Goal: Task Accomplishment & Management: Use online tool/utility

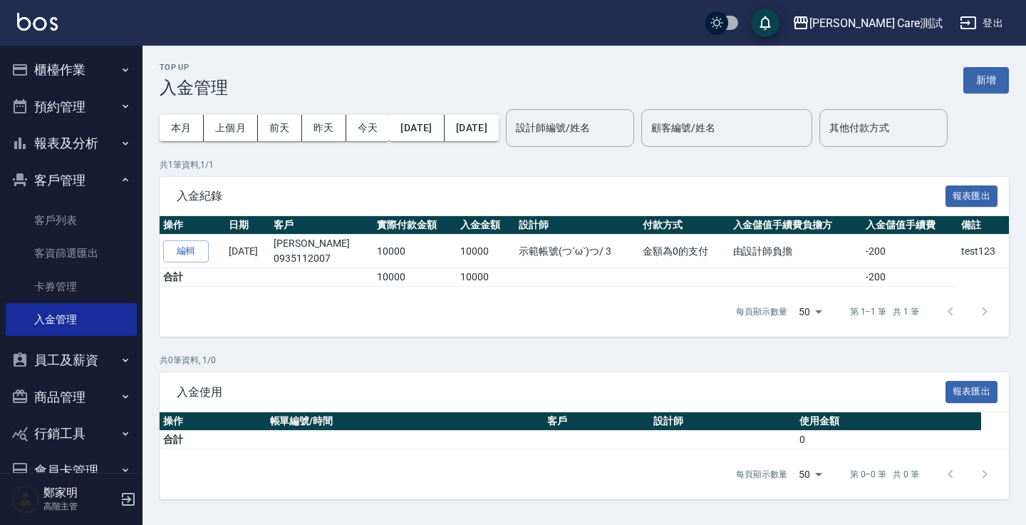
click at [507, 56] on div "Top Up 入金管理 新增 本月 上個月 前天 昨天 今天 2025/09/01 2025/09/23 設計師編號/姓名 設計師編號/姓名 顧客編號/姓名 …" at bounding box center [585, 281] width 884 height 470
click at [49, 68] on button "櫃檯作業" at bounding box center [71, 69] width 131 height 37
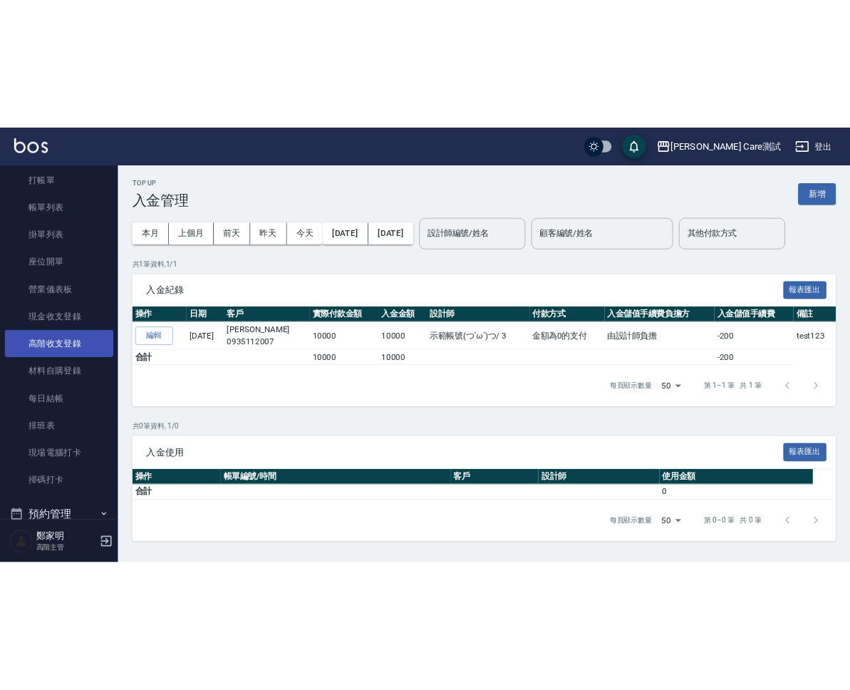
scroll to position [61, 0]
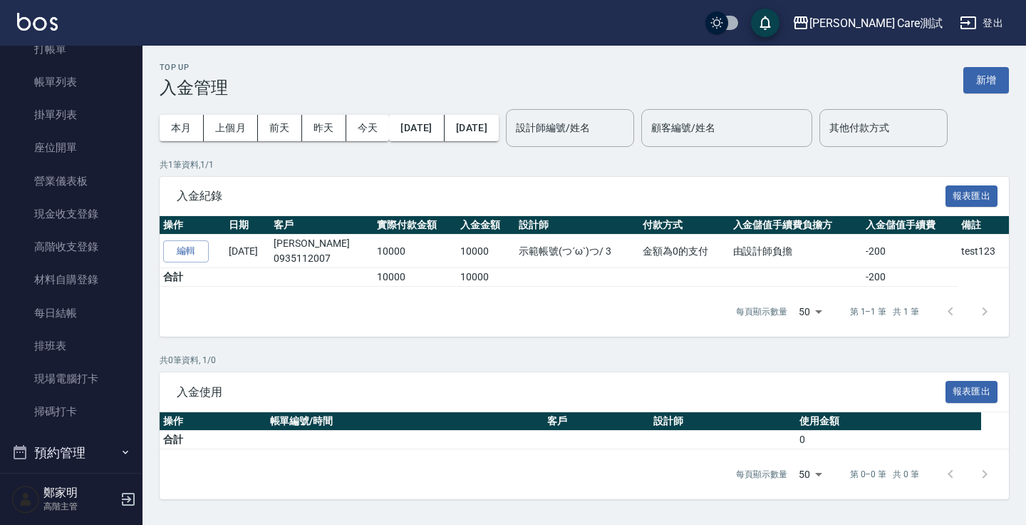
click at [292, 153] on div "本月 上個月 前天 昨天 今天 2025/09/01 2025/09/23" at bounding box center [329, 128] width 339 height 61
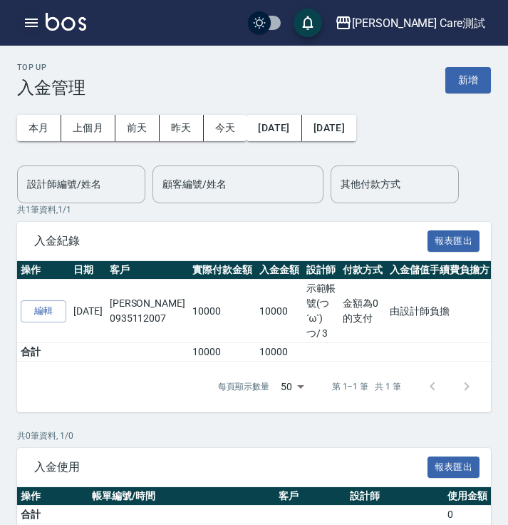
click at [38, 16] on icon "button" at bounding box center [31, 22] width 17 height 17
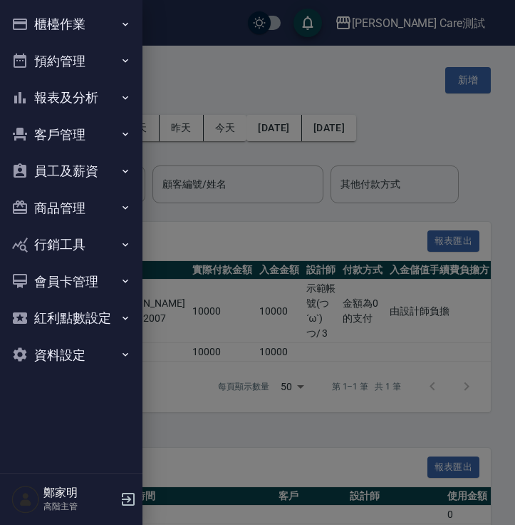
click at [81, 29] on button "櫃檯作業" at bounding box center [71, 24] width 131 height 37
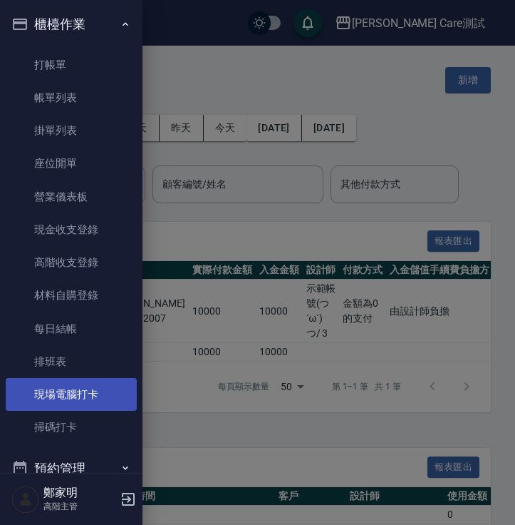
click at [84, 387] on link "現場電腦打卡" at bounding box center [71, 394] width 131 height 33
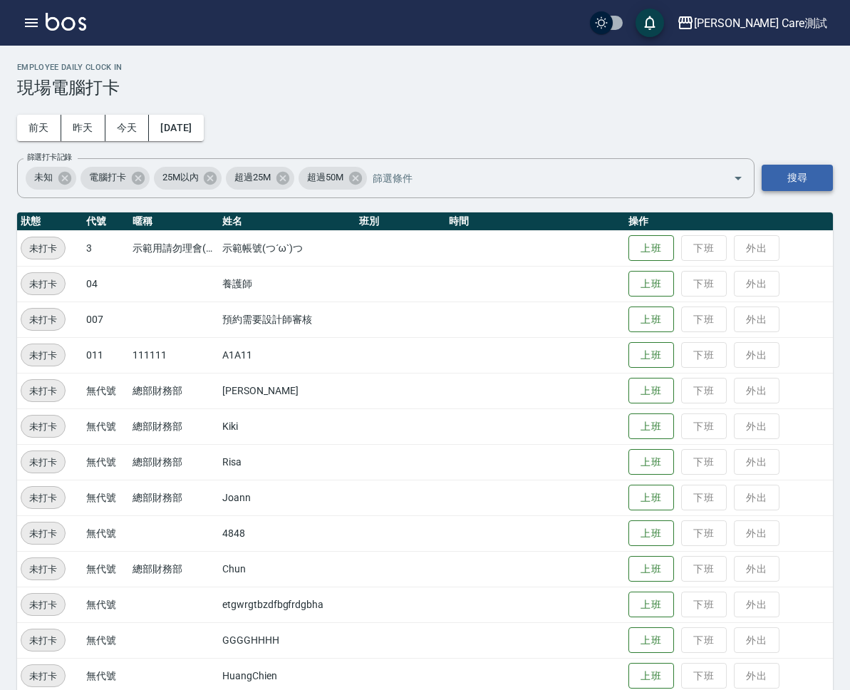
click at [507, 187] on button "搜尋" at bounding box center [797, 178] width 71 height 26
click at [507, 251] on button "上班" at bounding box center [652, 248] width 46 height 25
click at [0, 0] on button "櫃檯作業" at bounding box center [0, 0] width 0 height 0
click at [0, 0] on link "掃碼打卡" at bounding box center [0, 0] width 0 height 0
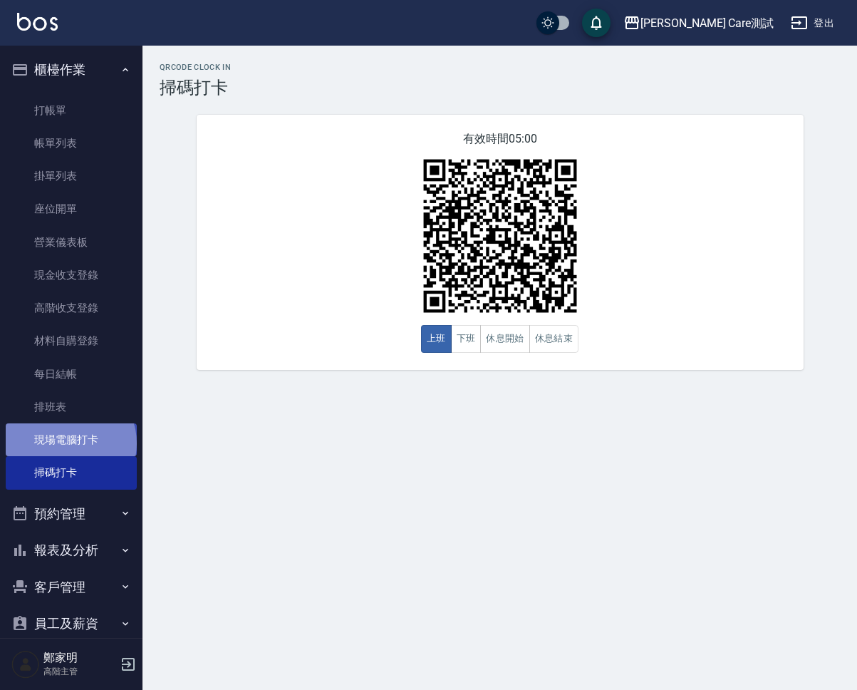
click at [69, 443] on link "現場電腦打卡" at bounding box center [71, 439] width 131 height 33
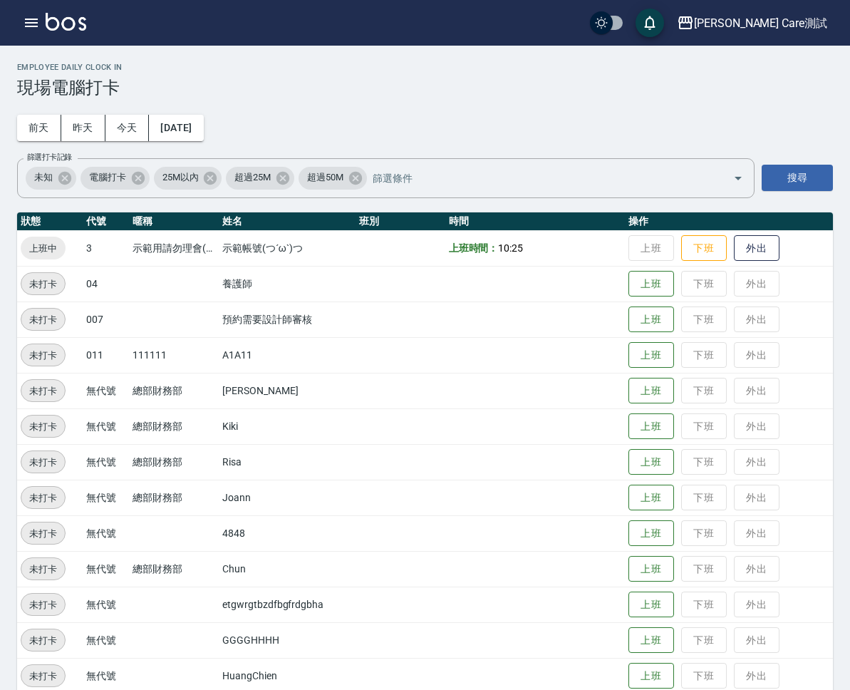
click at [0, 0] on link "掃碼打卡" at bounding box center [0, 0] width 0 height 0
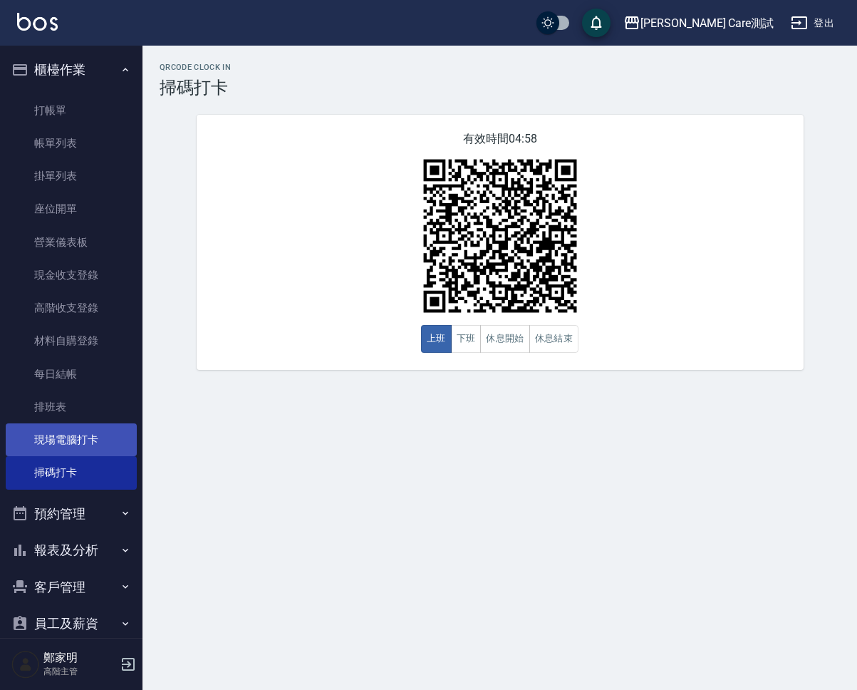
click at [66, 430] on link "現場電腦打卡" at bounding box center [71, 439] width 131 height 33
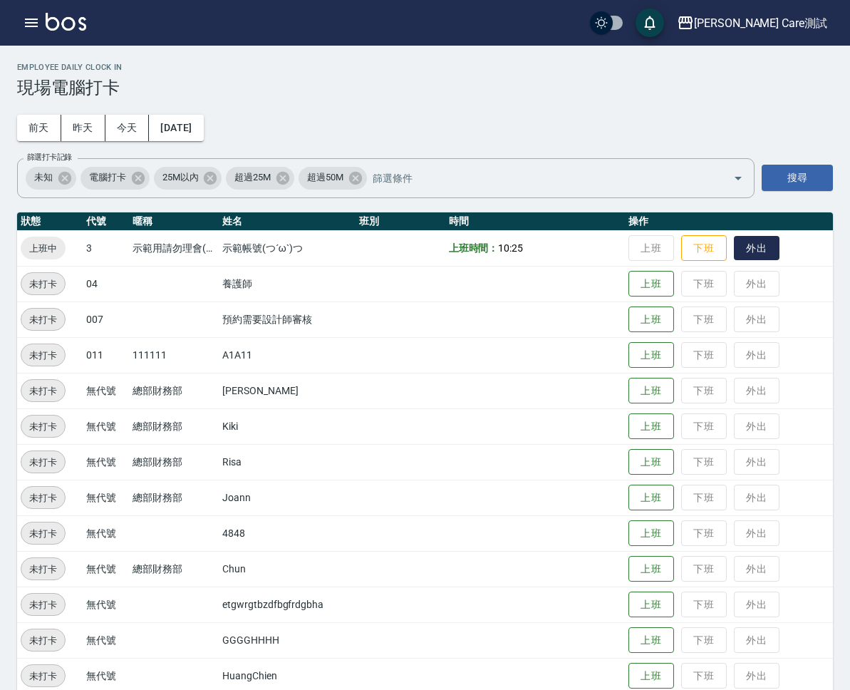
click at [780, 248] on button "外出" at bounding box center [757, 248] width 46 height 25
click at [780, 245] on button "歸來" at bounding box center [757, 248] width 46 height 25
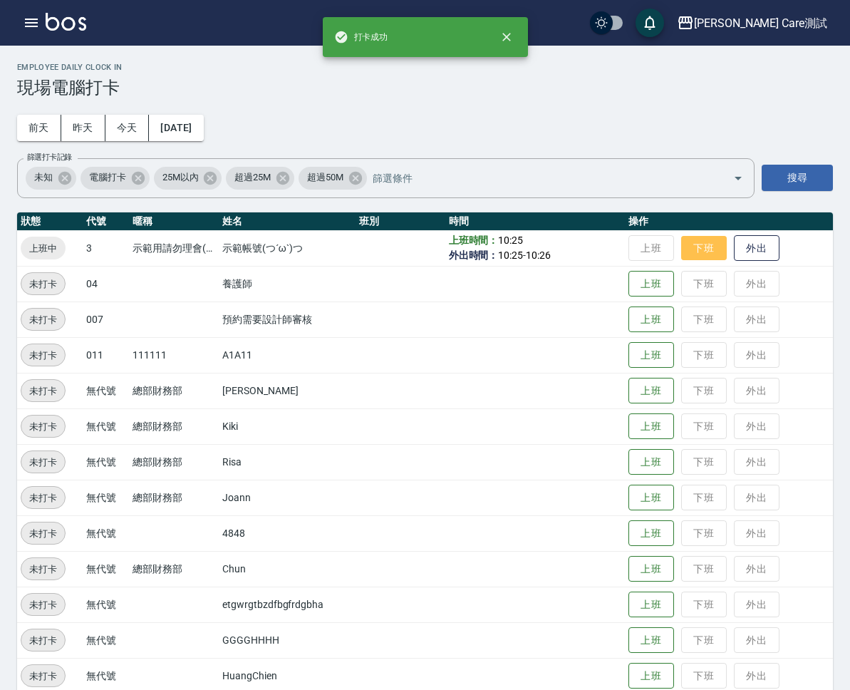
click at [727, 251] on button "下班" at bounding box center [704, 248] width 46 height 25
click at [642, 85] on h3 "現場電腦打卡" at bounding box center [425, 88] width 816 height 20
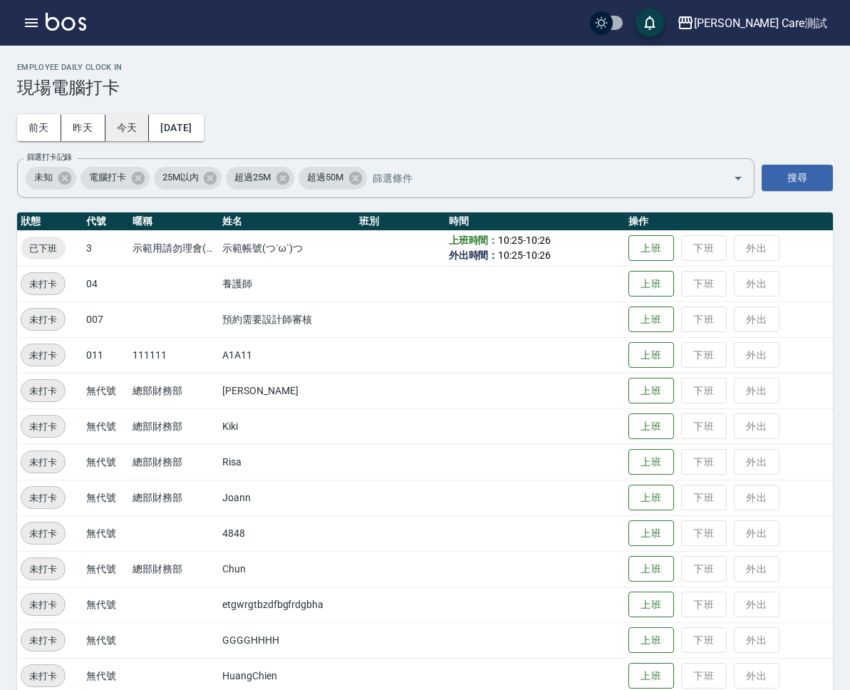
click at [150, 131] on button "今天" at bounding box center [127, 128] width 44 height 26
click at [712, 81] on h3 "現場電腦打卡" at bounding box center [425, 88] width 816 height 20
click at [0, 0] on link "掃碼打卡" at bounding box center [0, 0] width 0 height 0
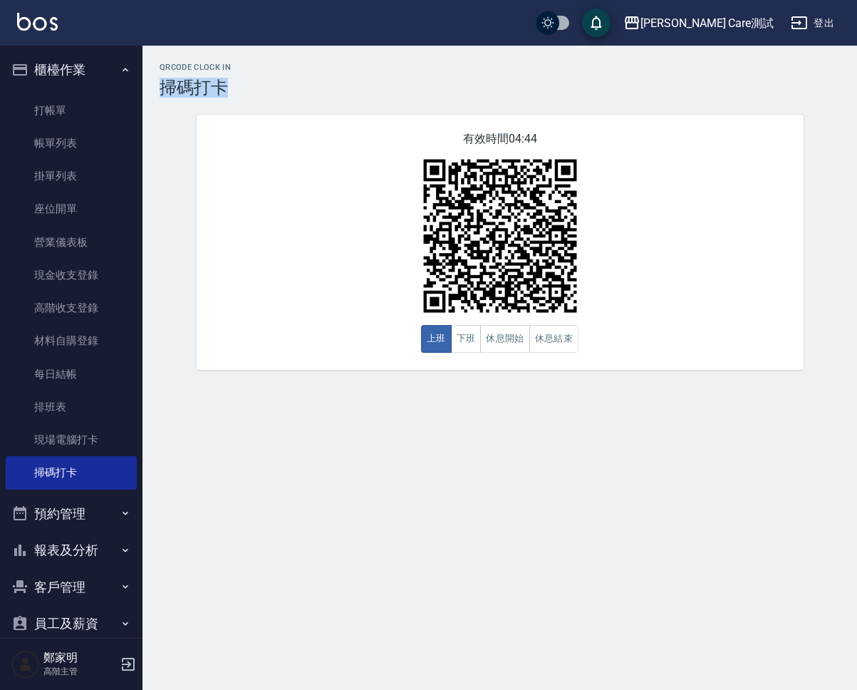
copy h3 "掃碼打卡"
drag, startPoint x: 187, startPoint y: 85, endPoint x: 225, endPoint y: 86, distance: 37.1
click at [225, 86] on h3 "掃碼打卡" at bounding box center [500, 88] width 681 height 20
click at [597, 464] on div "QRcode Clock In 掃碼打卡 有效時間 04:34 上班 下班 休息開始 休息結束" at bounding box center [428, 345] width 857 height 690
click at [460, 338] on button "下班" at bounding box center [466, 339] width 31 height 28
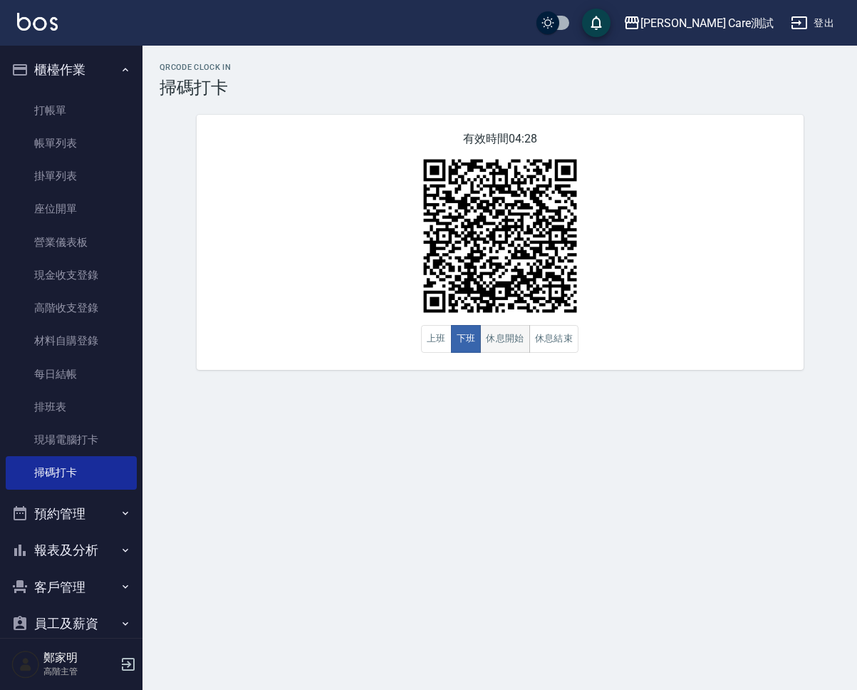
click at [503, 334] on button "休息開始" at bounding box center [505, 339] width 50 height 28
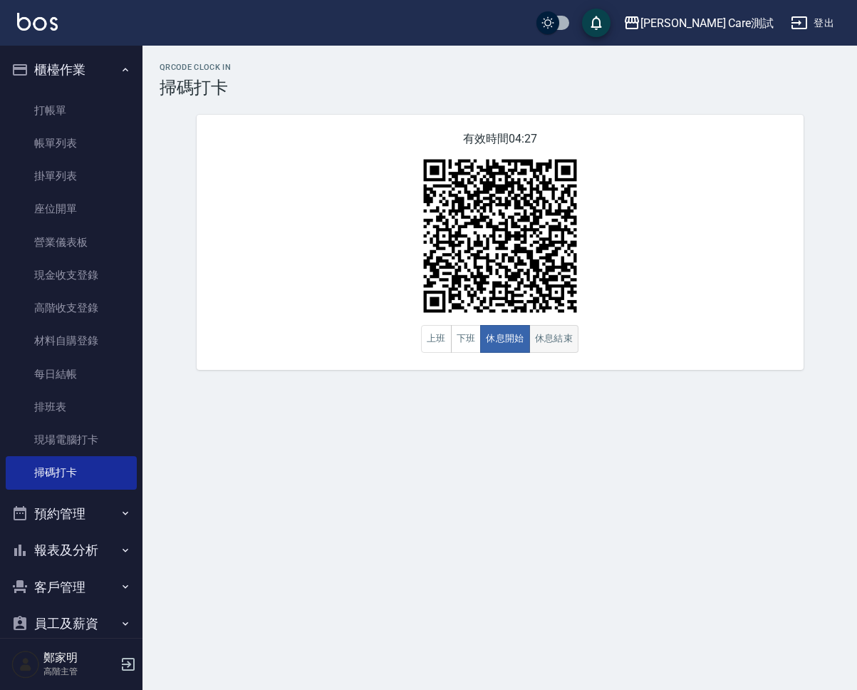
click at [551, 346] on button "休息結束" at bounding box center [555, 339] width 50 height 28
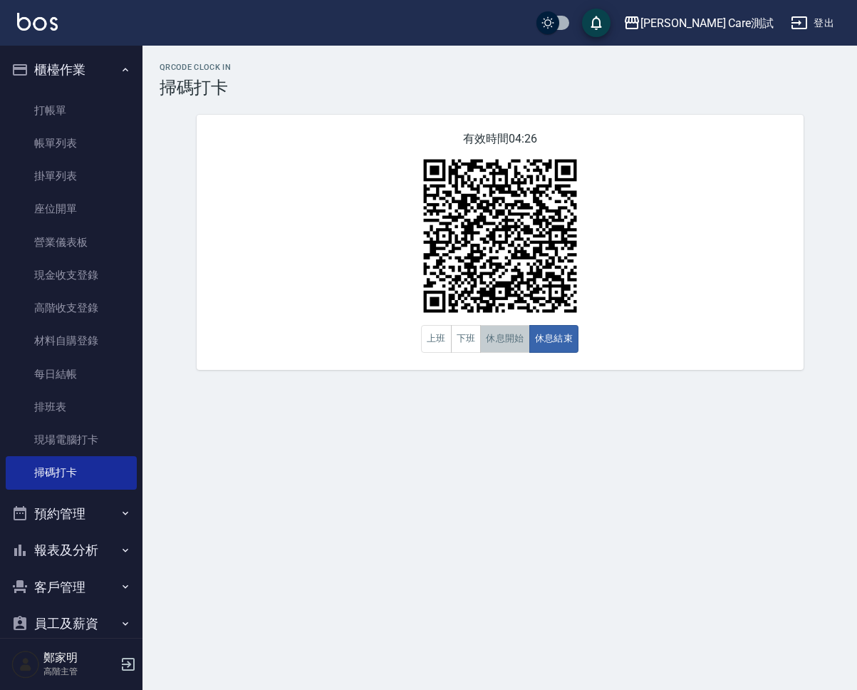
click at [518, 346] on button "休息開始" at bounding box center [505, 339] width 50 height 28
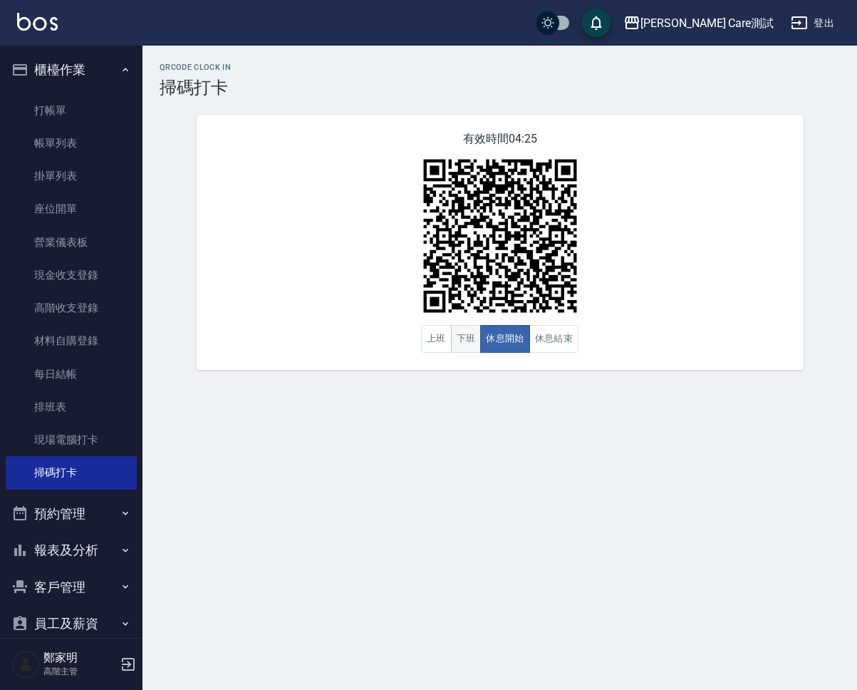
click at [470, 346] on button "下班" at bounding box center [466, 339] width 31 height 28
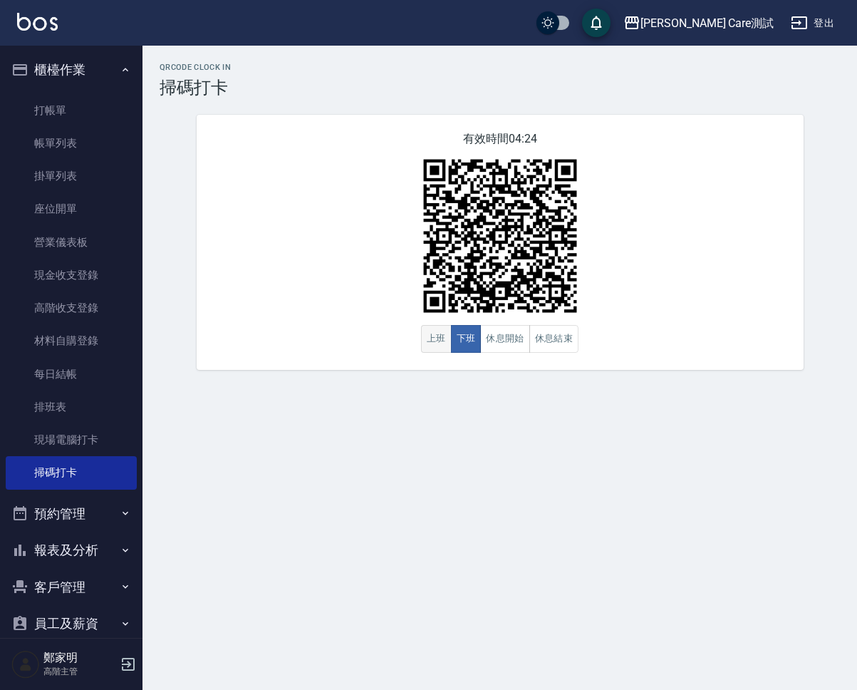
click at [437, 346] on button "上班" at bounding box center [436, 339] width 31 height 28
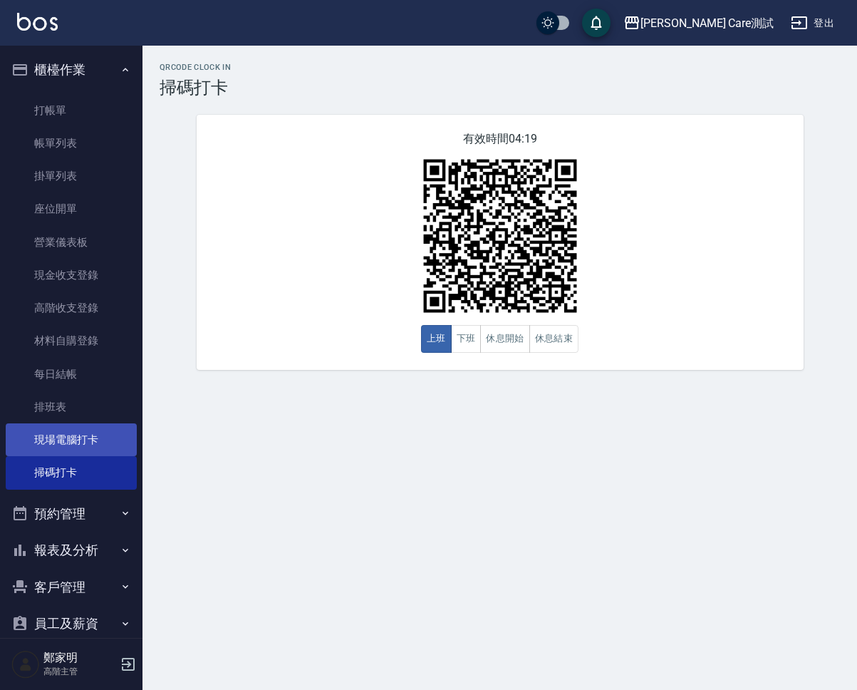
click at [96, 443] on link "現場電腦打卡" at bounding box center [71, 439] width 131 height 33
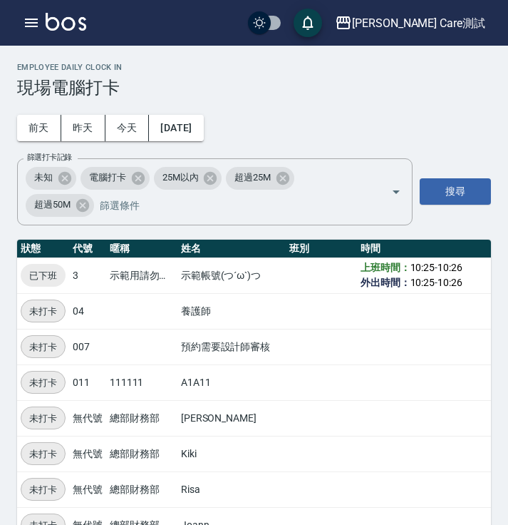
click at [358, 88] on h3 "現場電腦打卡" at bounding box center [254, 88] width 474 height 20
click at [21, 9] on div "[PERSON_NAME] Care測試 登出" at bounding box center [254, 23] width 508 height 46
click at [33, 26] on icon "button" at bounding box center [31, 23] width 13 height 9
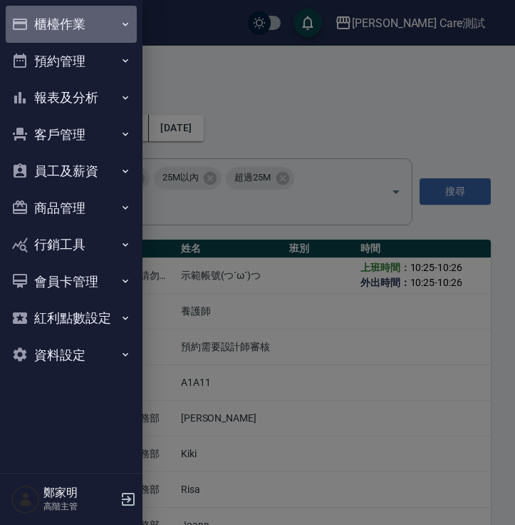
click at [57, 34] on button "櫃檯作業" at bounding box center [71, 24] width 131 height 37
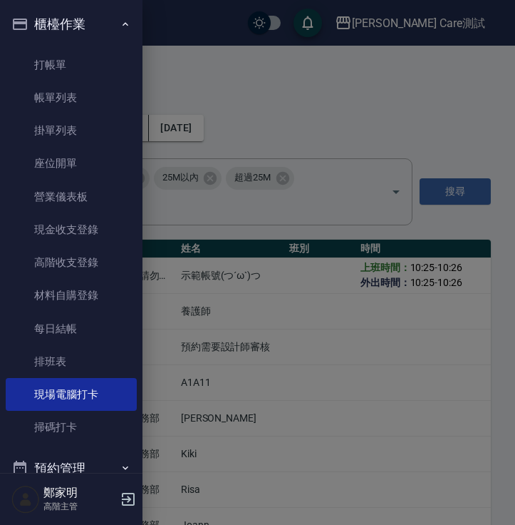
click at [227, 165] on div at bounding box center [257, 262] width 515 height 525
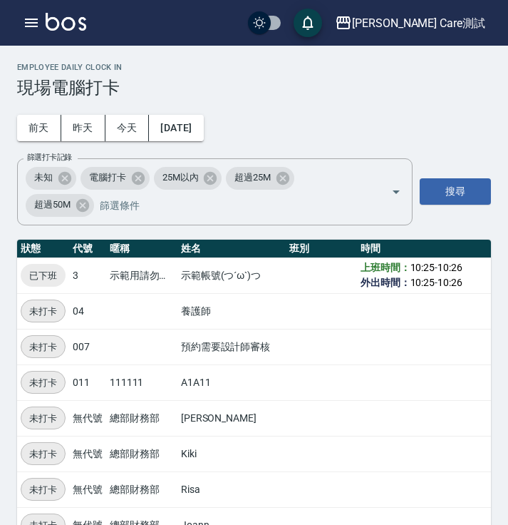
click at [329, 91] on h3 "現場電腦打卡" at bounding box center [254, 88] width 474 height 20
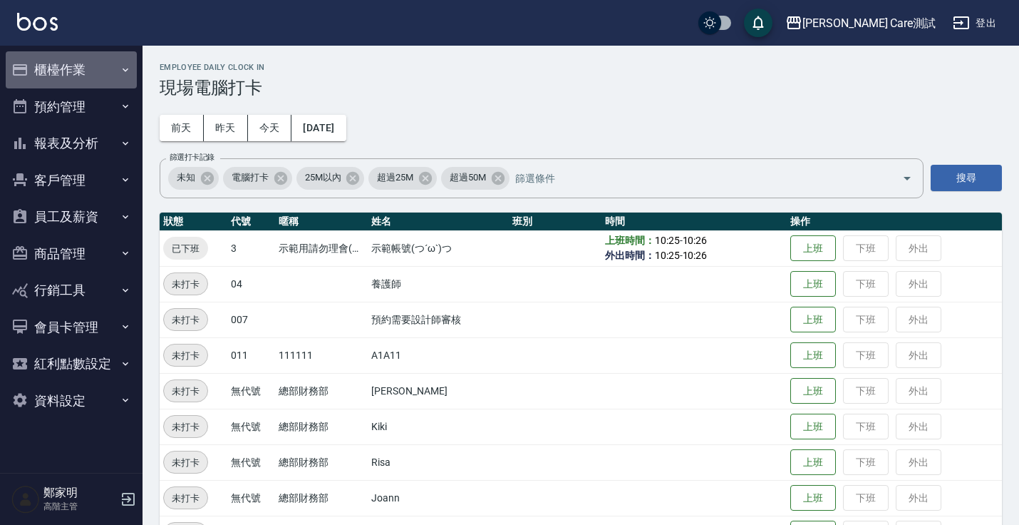
click at [55, 61] on button "櫃檯作業" at bounding box center [71, 69] width 131 height 37
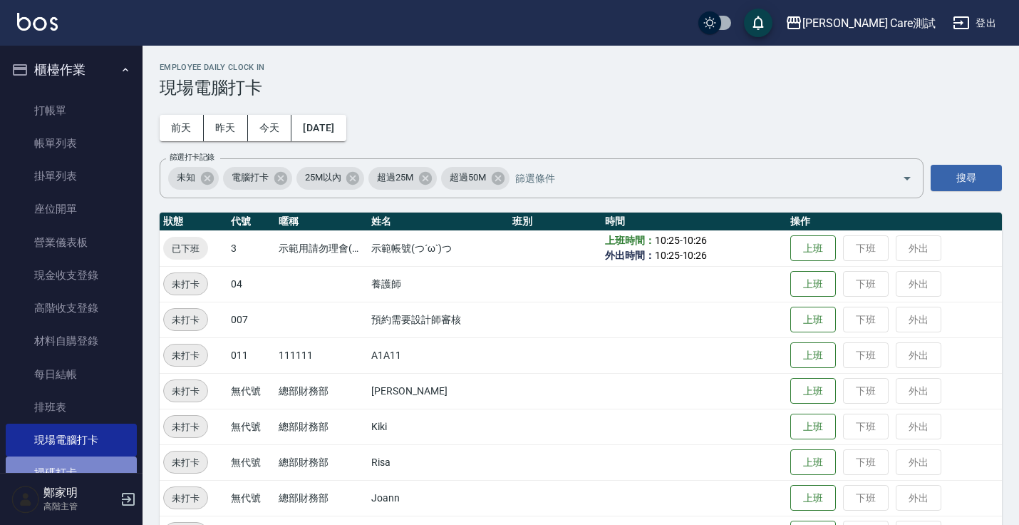
click at [87, 465] on link "掃碼打卡" at bounding box center [71, 472] width 131 height 33
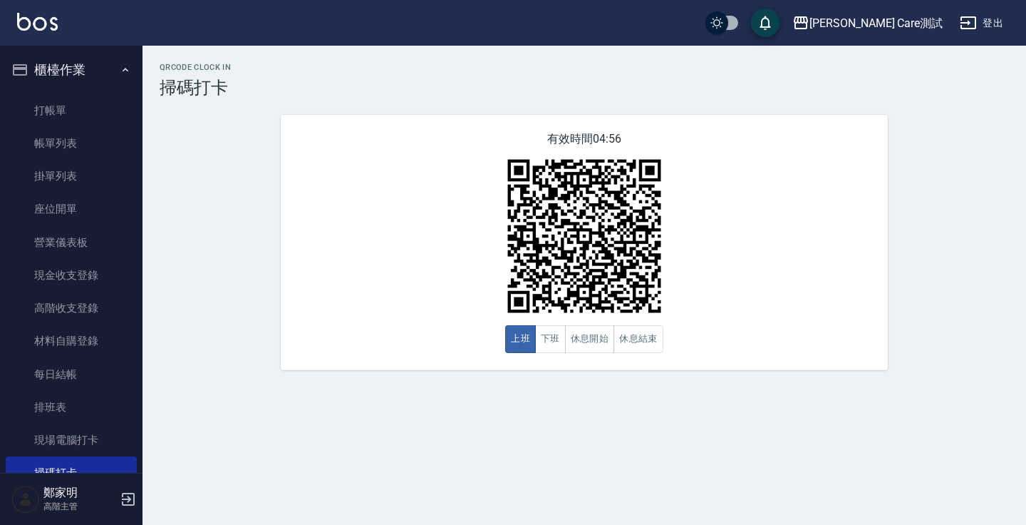
click at [428, 148] on div "有效時間 04:56 上班 下班 休息開始 休息結束" at bounding box center [584, 242] width 607 height 255
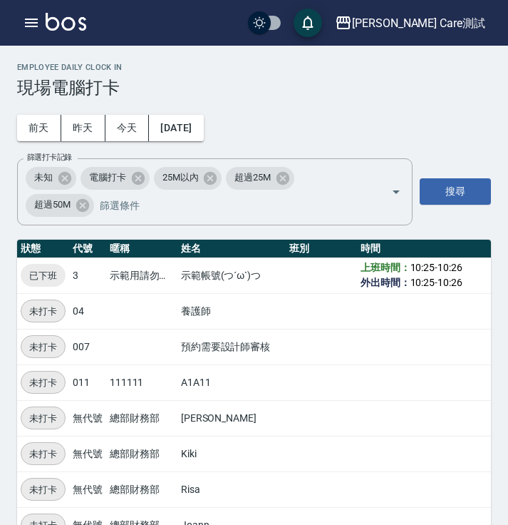
click at [423, 76] on div "Employee Daily Clock In 現場電腦打卡" at bounding box center [254, 80] width 474 height 35
